Goal: Information Seeking & Learning: Check status

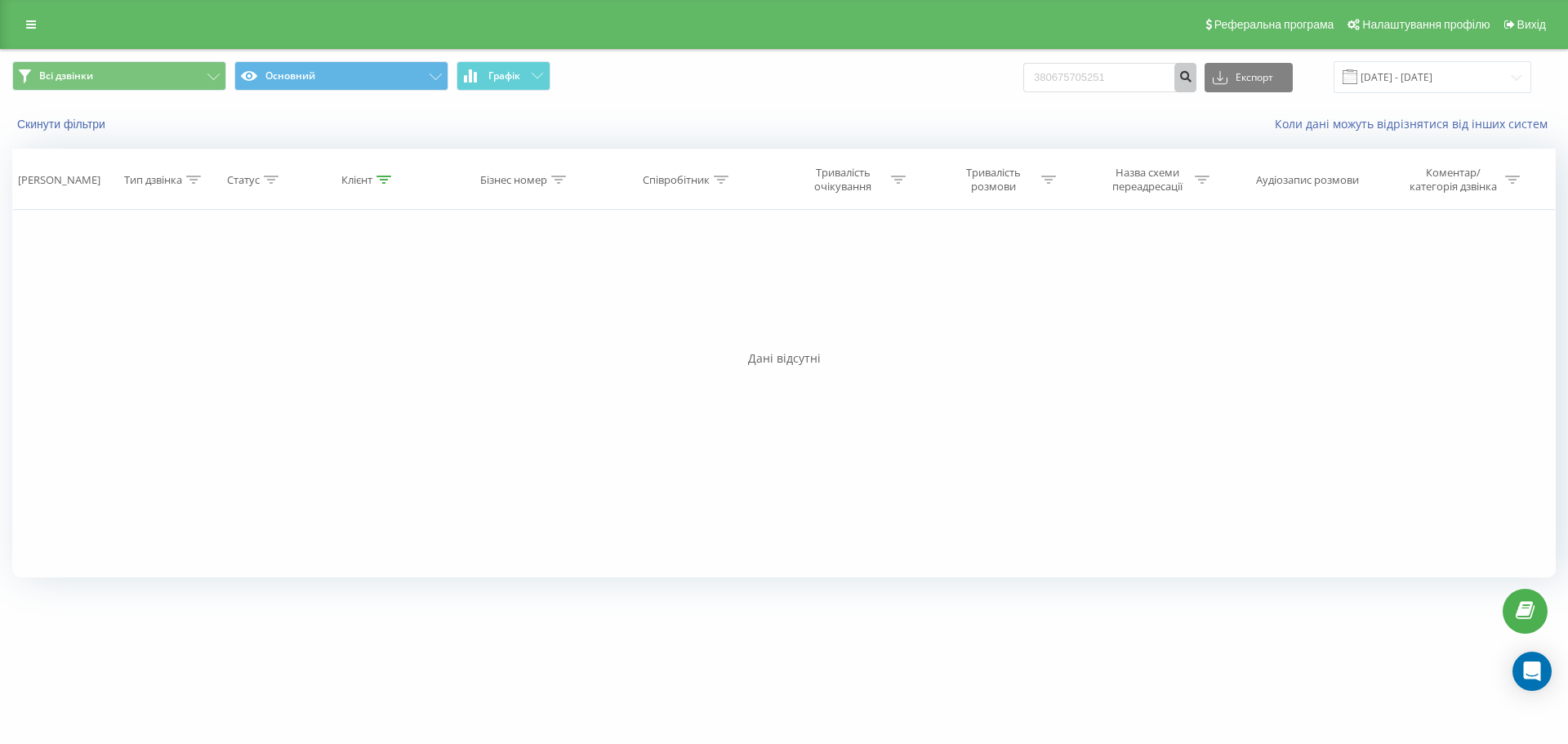
click at [1193, 70] on icon "submit" at bounding box center [1185, 74] width 14 height 10
